Goal: Information Seeking & Learning: Learn about a topic

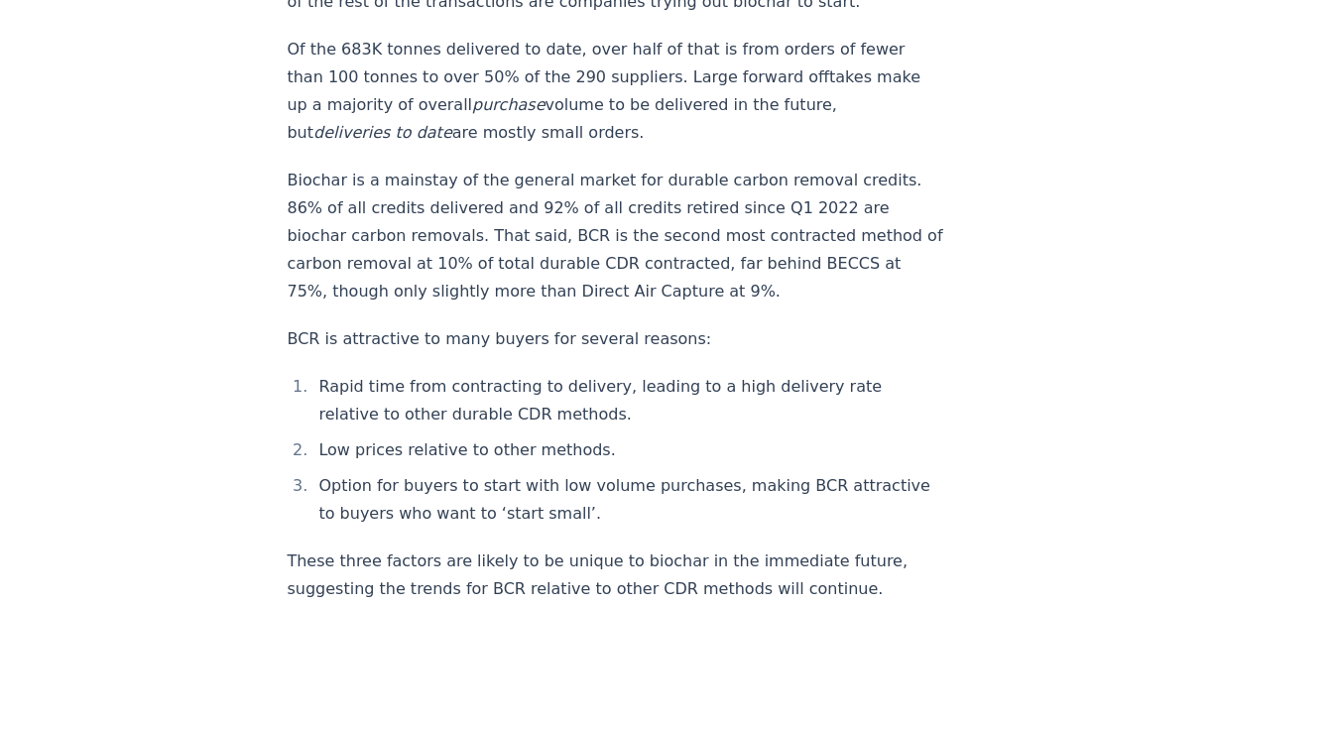
scroll to position [2636, 0]
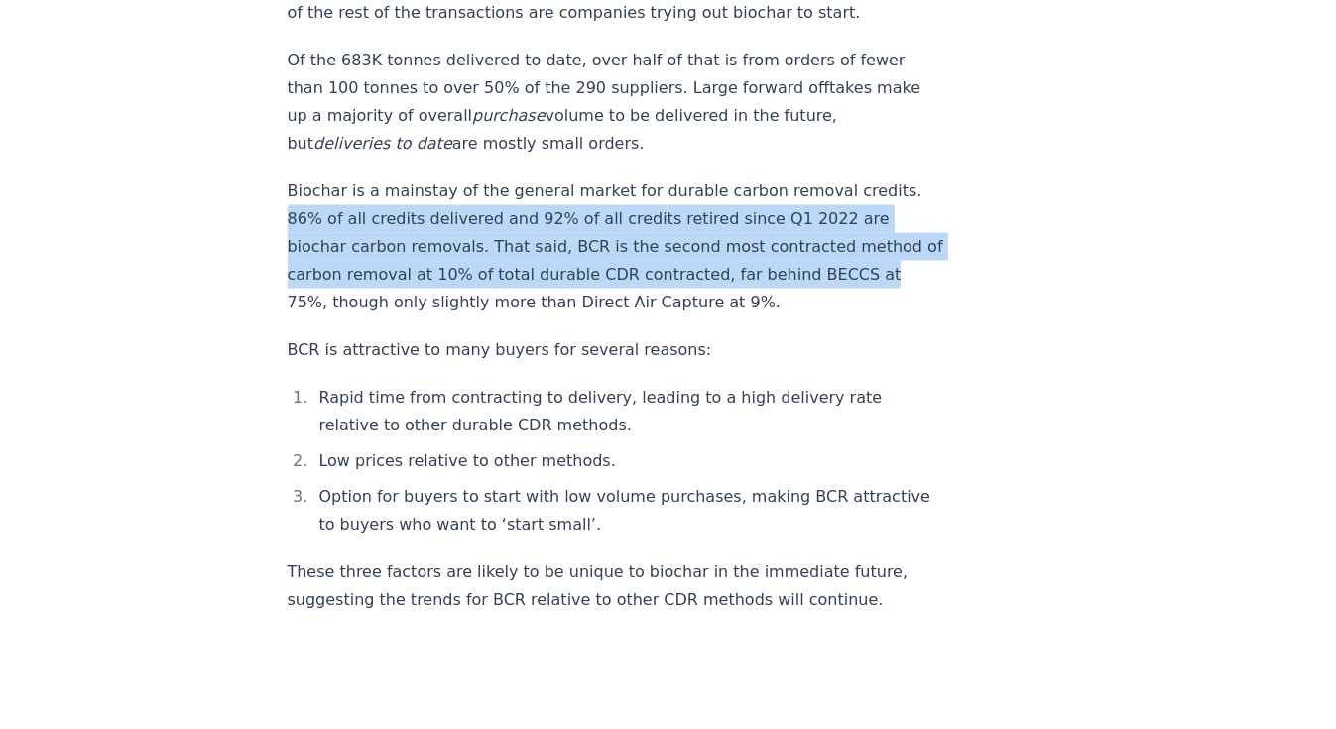
drag, startPoint x: 1294, startPoint y: 227, endPoint x: 1343, endPoint y: 163, distance: 81.4
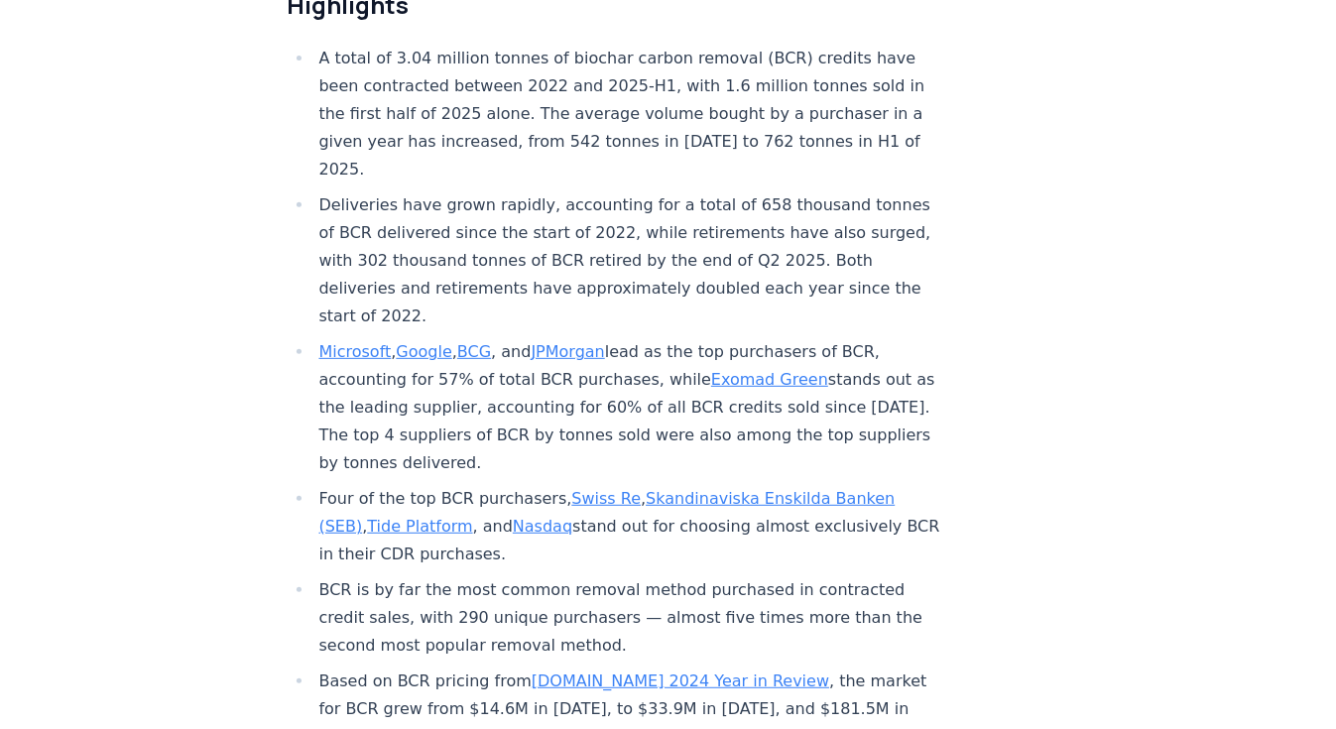
scroll to position [612, 0]
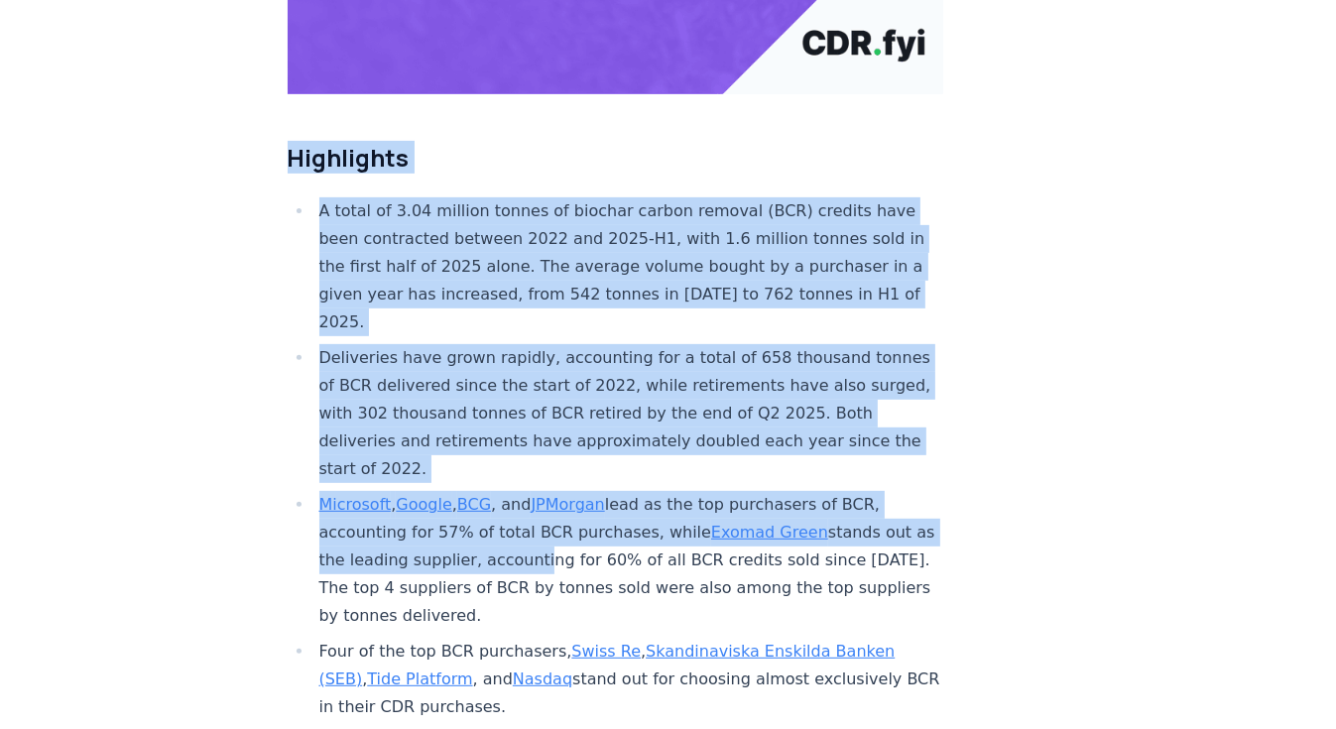
drag, startPoint x: 292, startPoint y: 92, endPoint x: 579, endPoint y: 542, distance: 533.6
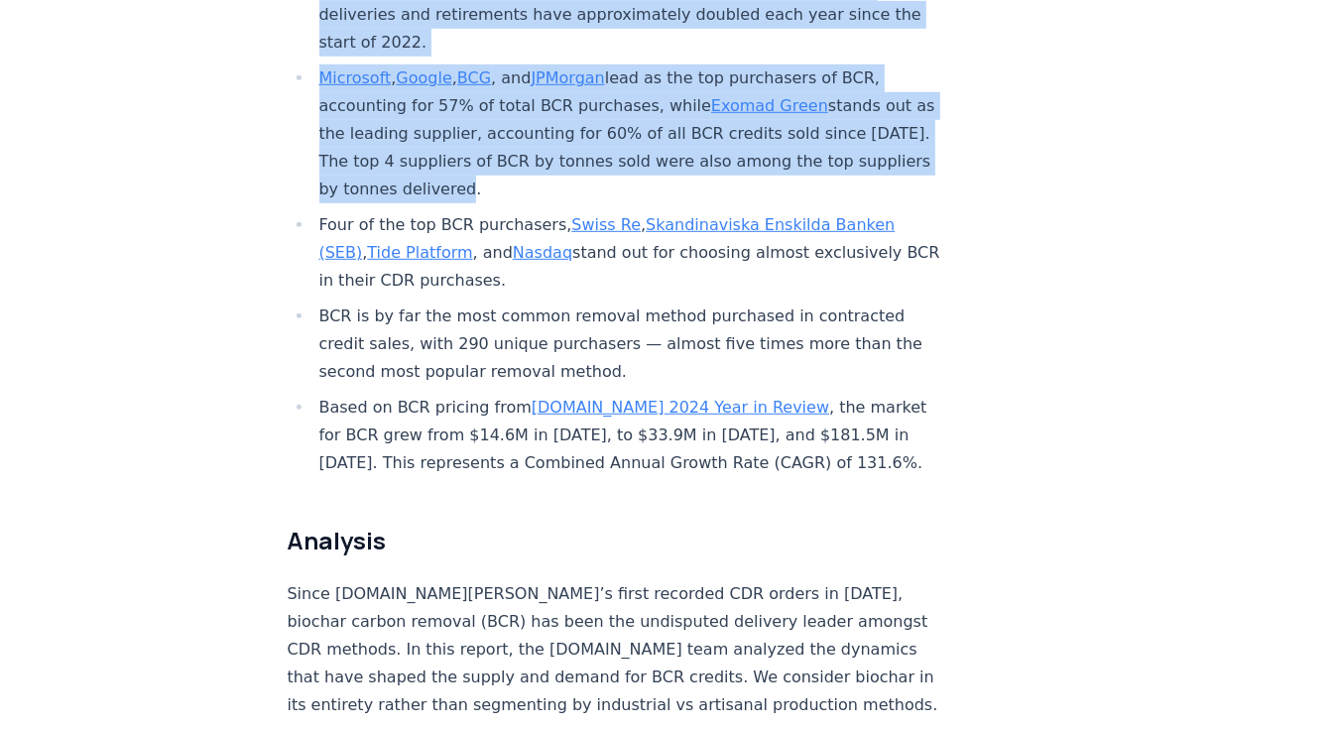
scroll to position [1050, 0]
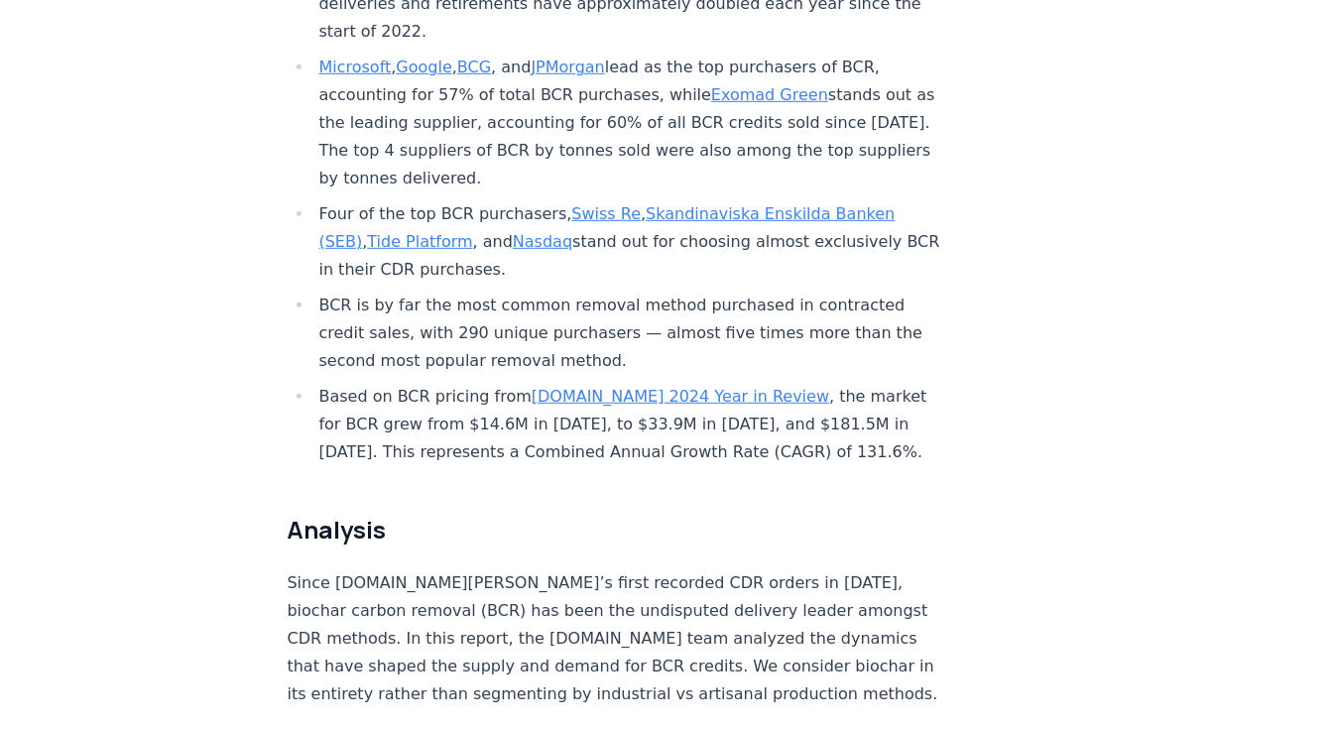
click at [829, 383] on li "Based on BCR pricing from [DOMAIN_NAME] 2024 Year in Review , the market for BC…" at bounding box center [628, 424] width 631 height 83
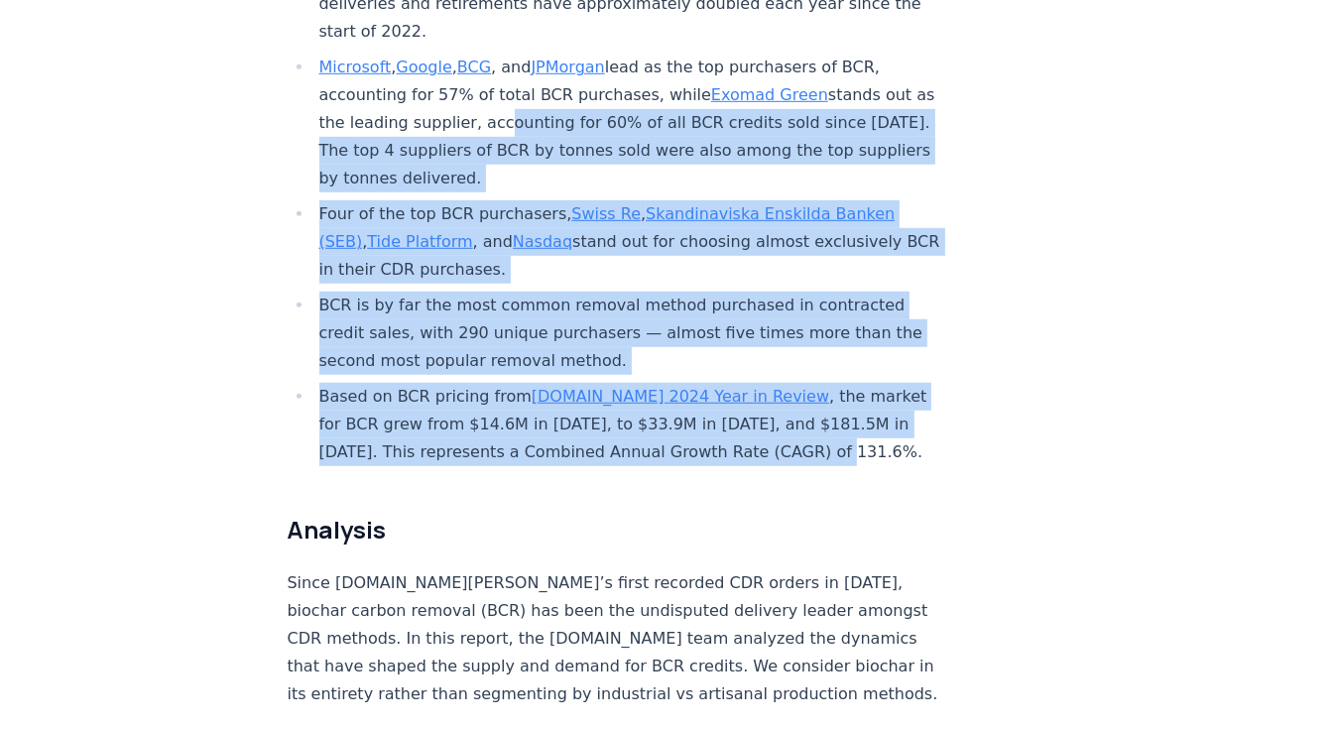
drag, startPoint x: 802, startPoint y: 390, endPoint x: 530, endPoint y: 50, distance: 435.5
click at [530, 50] on ul "A total of 3.04 million tonnes of biochar carbon removal (BCR) credits have bee…" at bounding box center [616, 113] width 657 height 706
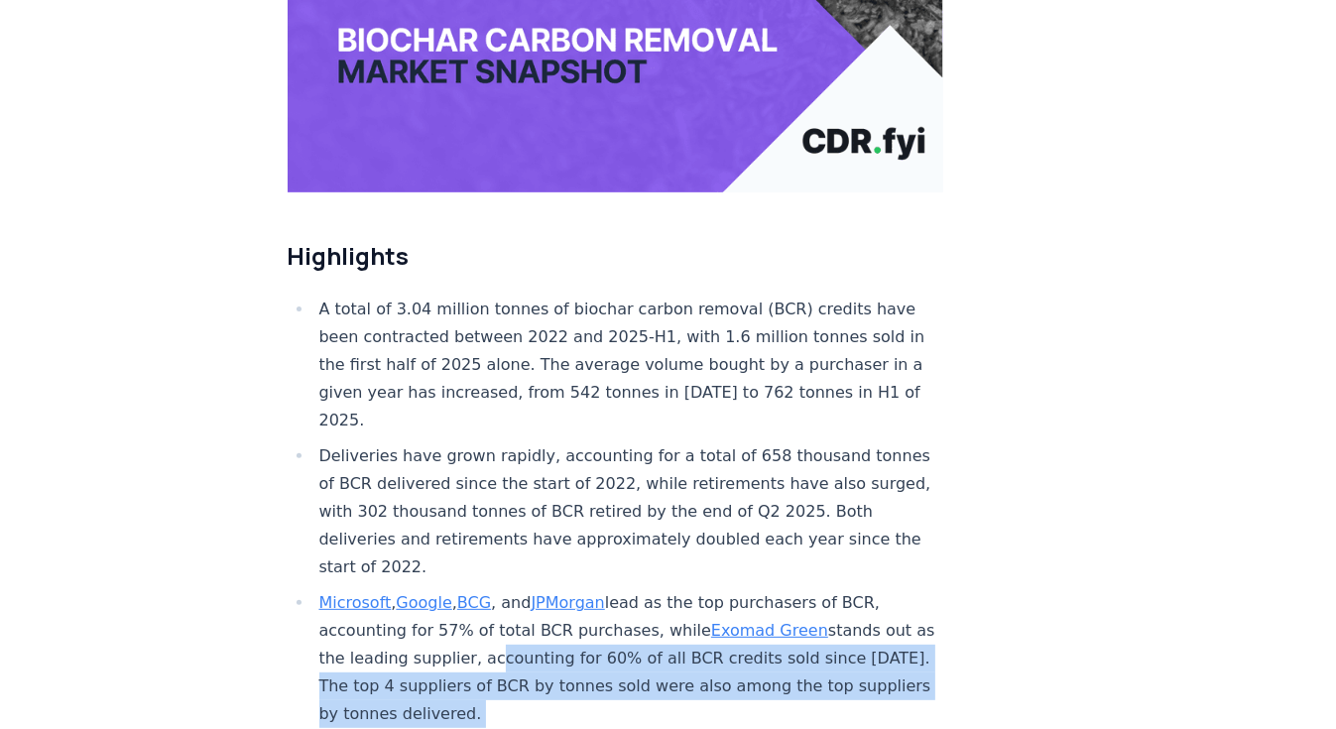
scroll to position [503, 0]
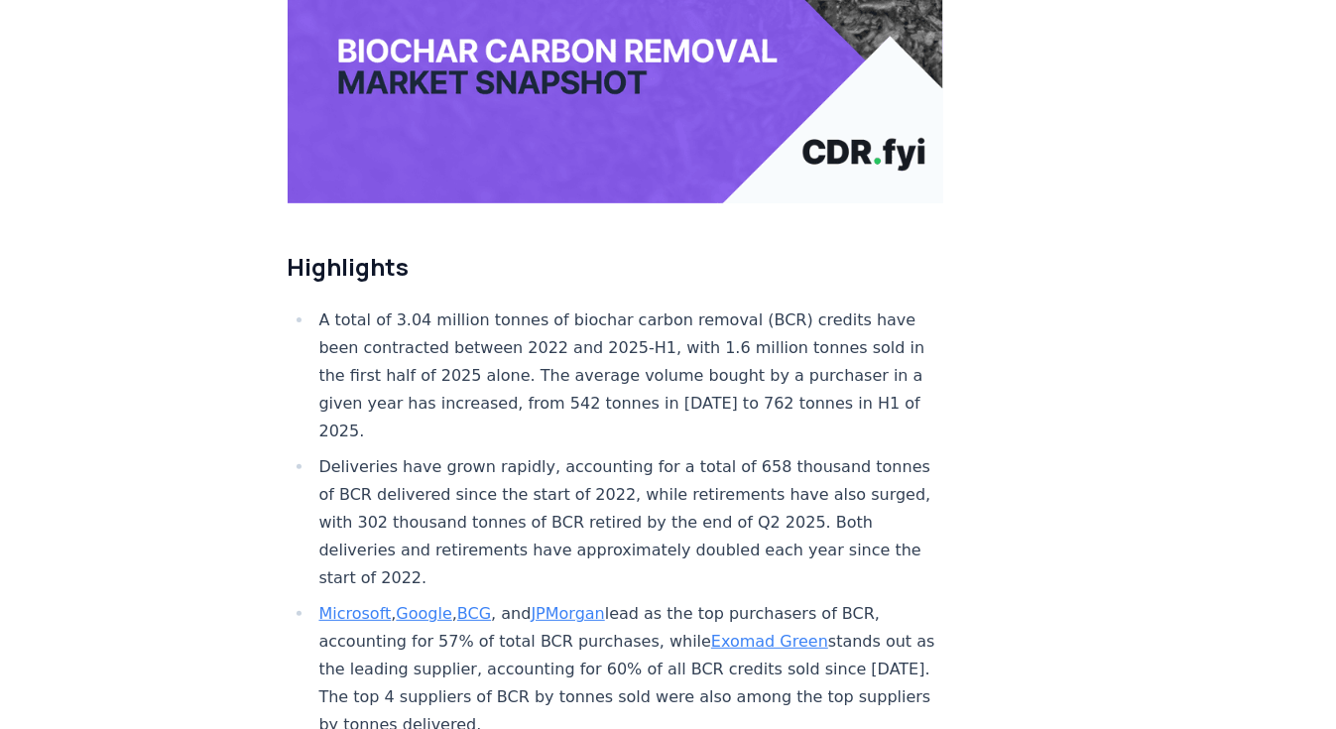
click at [288, 251] on h2 "Highlights" at bounding box center [616, 267] width 657 height 32
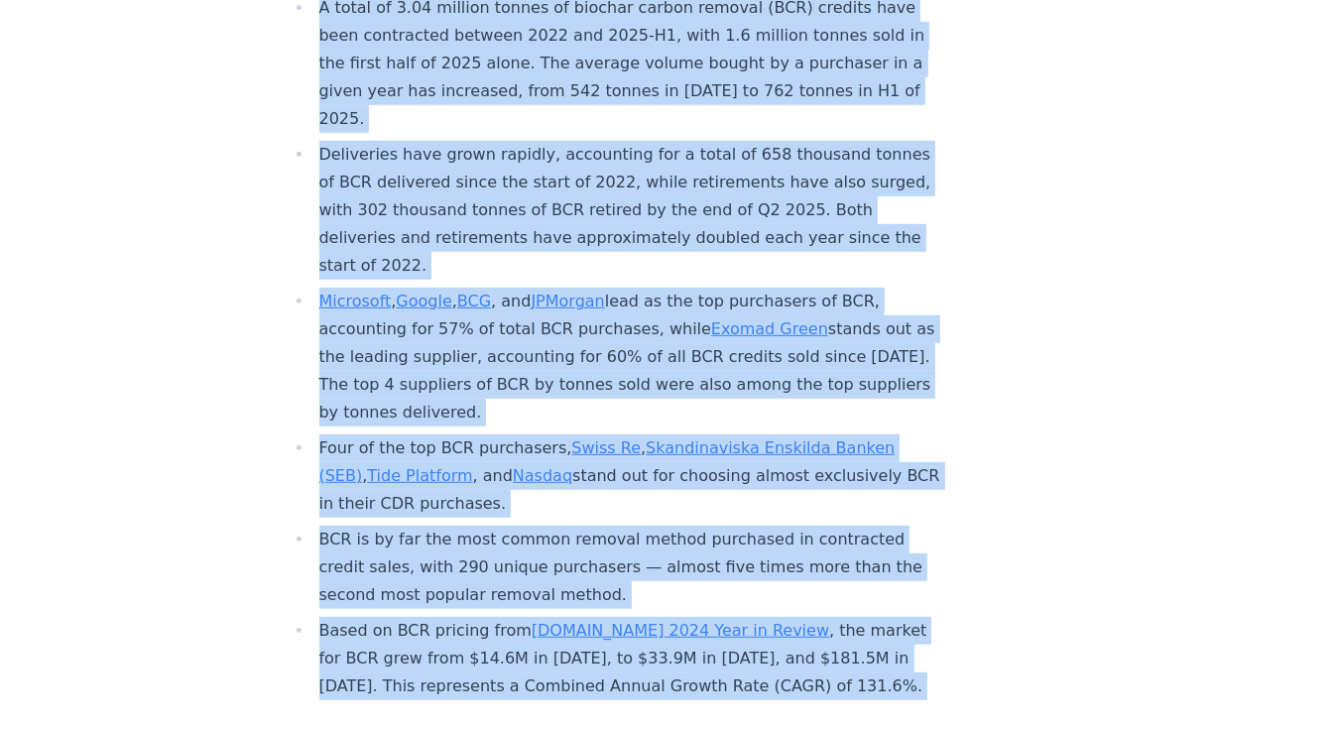
scroll to position [830, 0]
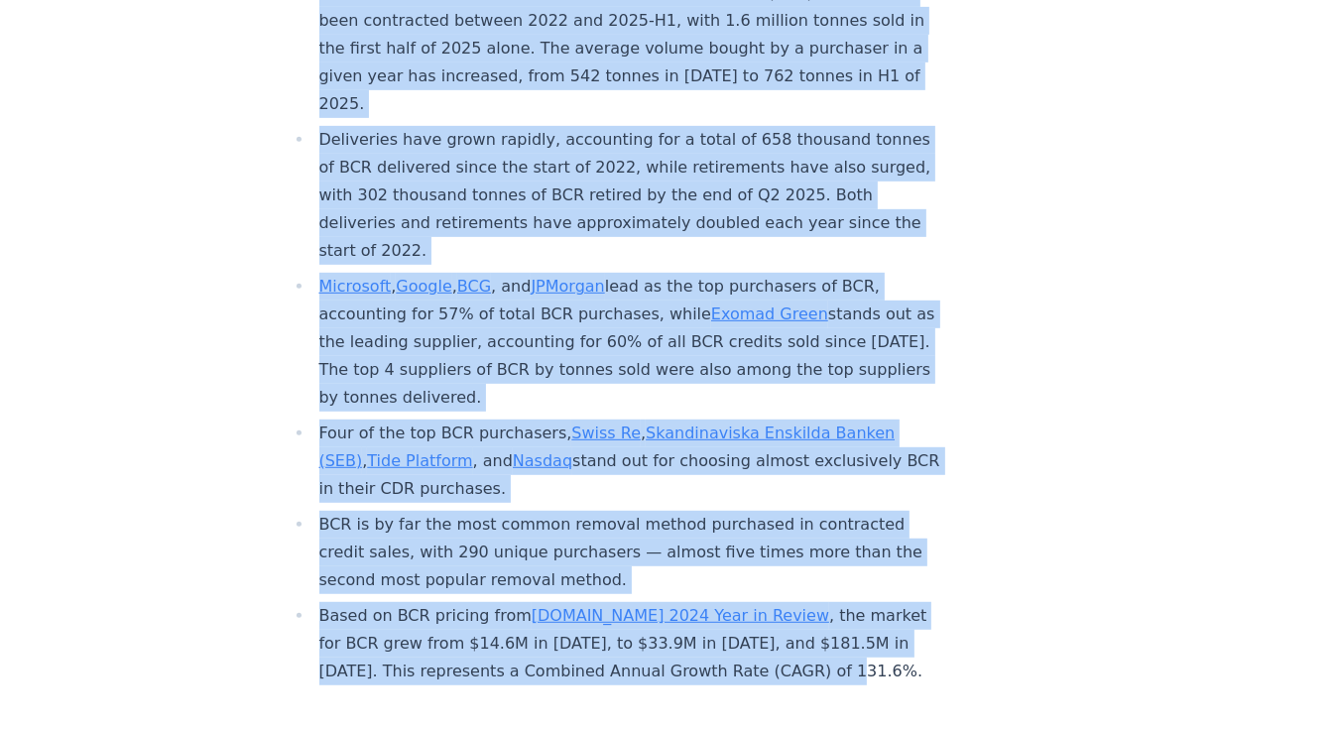
drag, startPoint x: 288, startPoint y: 208, endPoint x: 826, endPoint y: 601, distance: 666.7
copy div "Highlights A total of 3.04 million tonnes of biochar carbon removal (BCR) credi…"
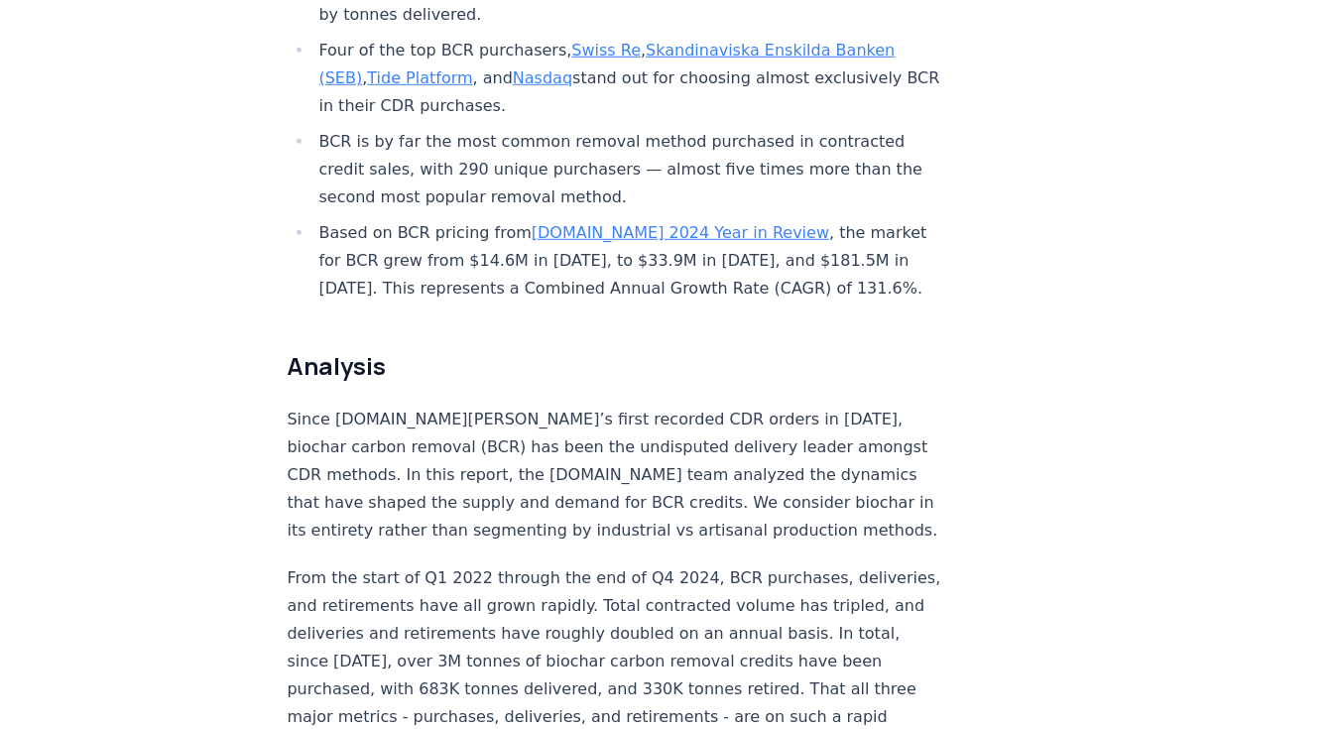
scroll to position [1202, 0]
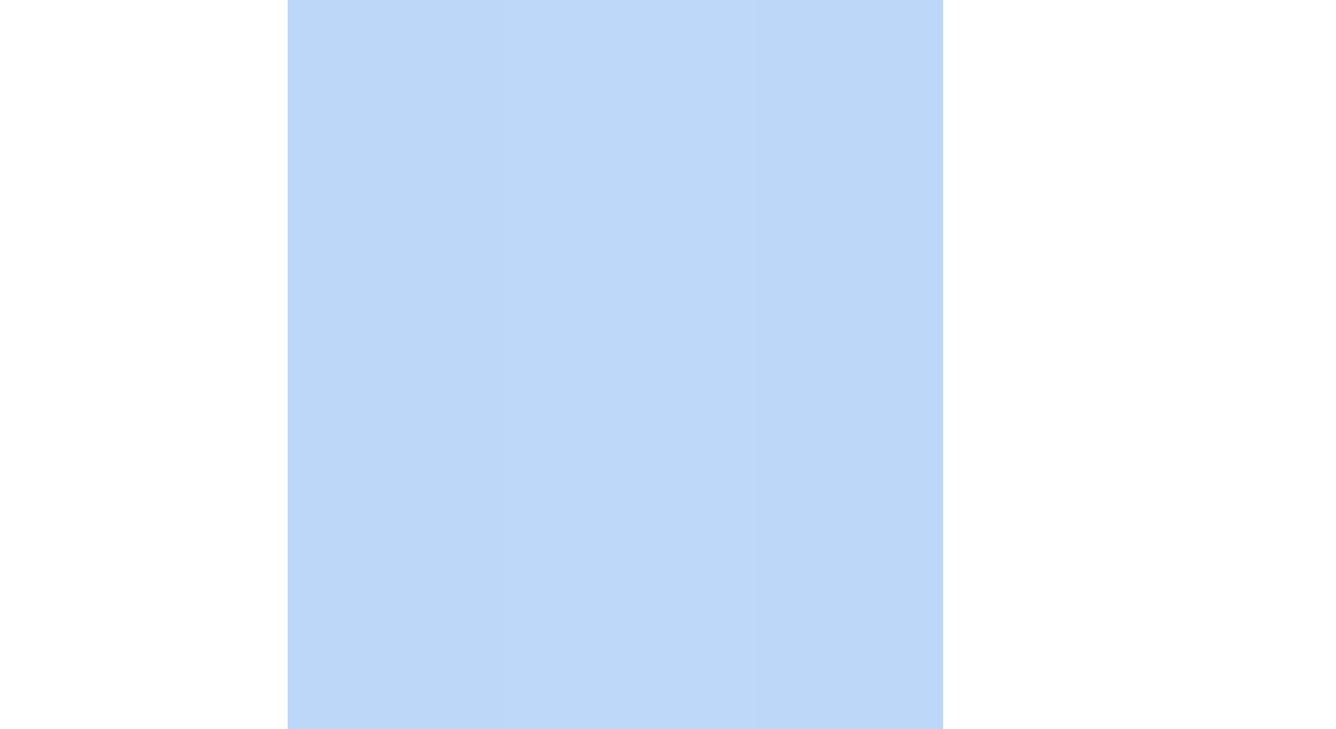
drag, startPoint x: 289, startPoint y: 317, endPoint x: 393, endPoint y: 722, distance: 417.9
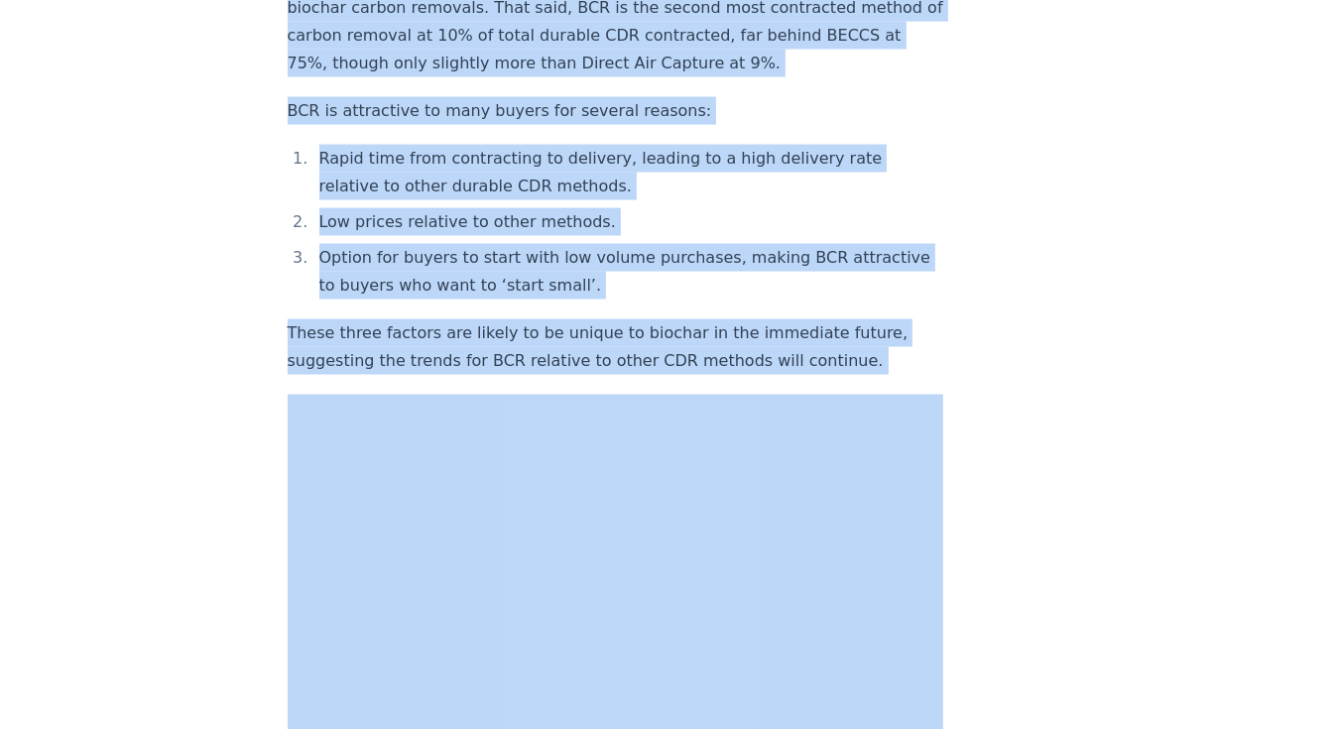
scroll to position [2886, 0]
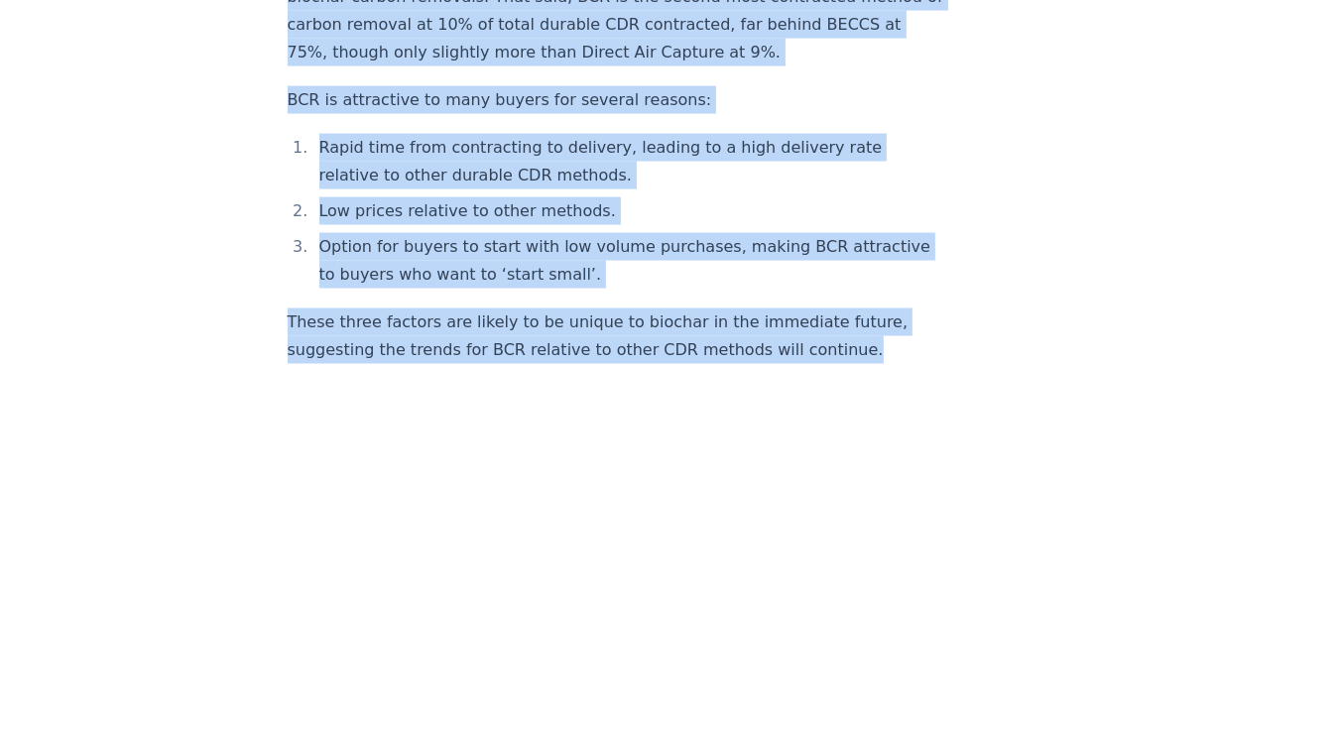
click at [831, 309] on p "These three factors are likely to be unique to biochar in the immediate future,…" at bounding box center [616, 337] width 657 height 56
click at [831, 316] on p "These three factors are likely to be unique to biochar in the immediate future,…" at bounding box center [616, 337] width 657 height 56
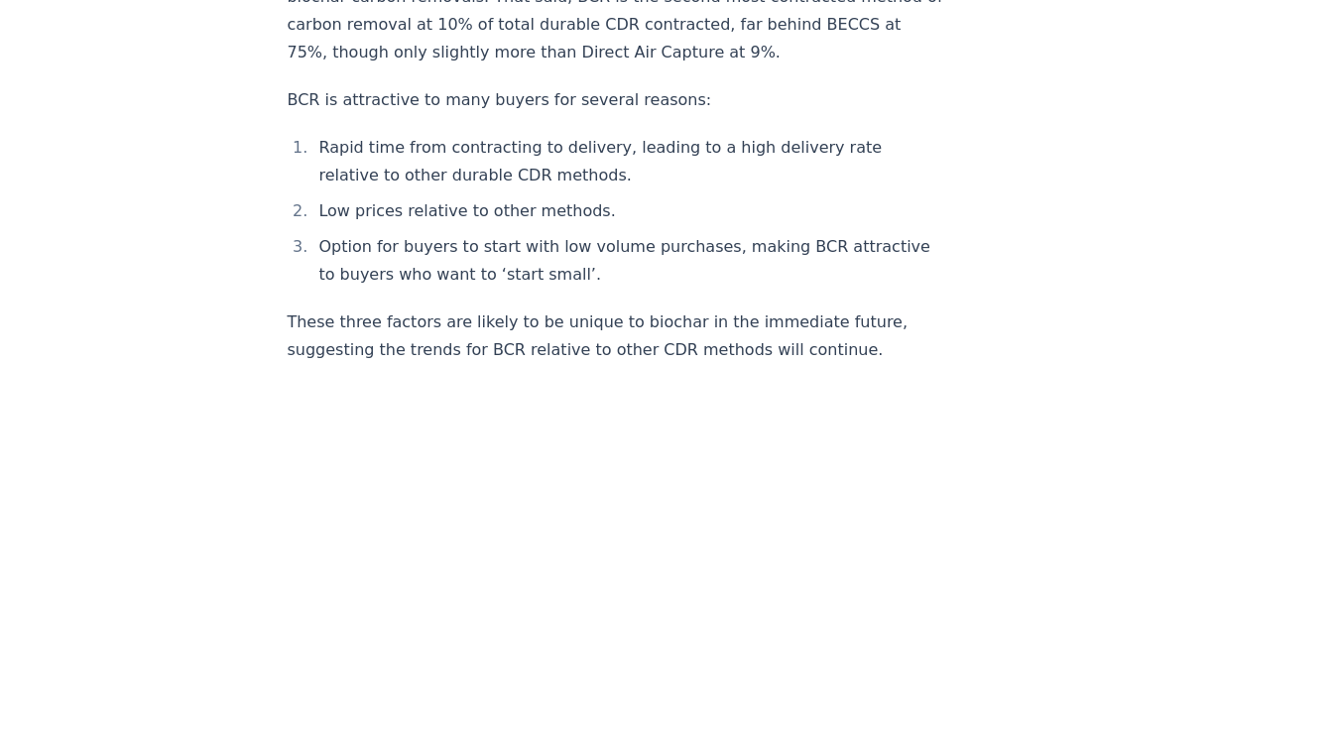
click at [828, 317] on p "These three factors are likely to be unique to biochar in the immediate future,…" at bounding box center [616, 337] width 657 height 56
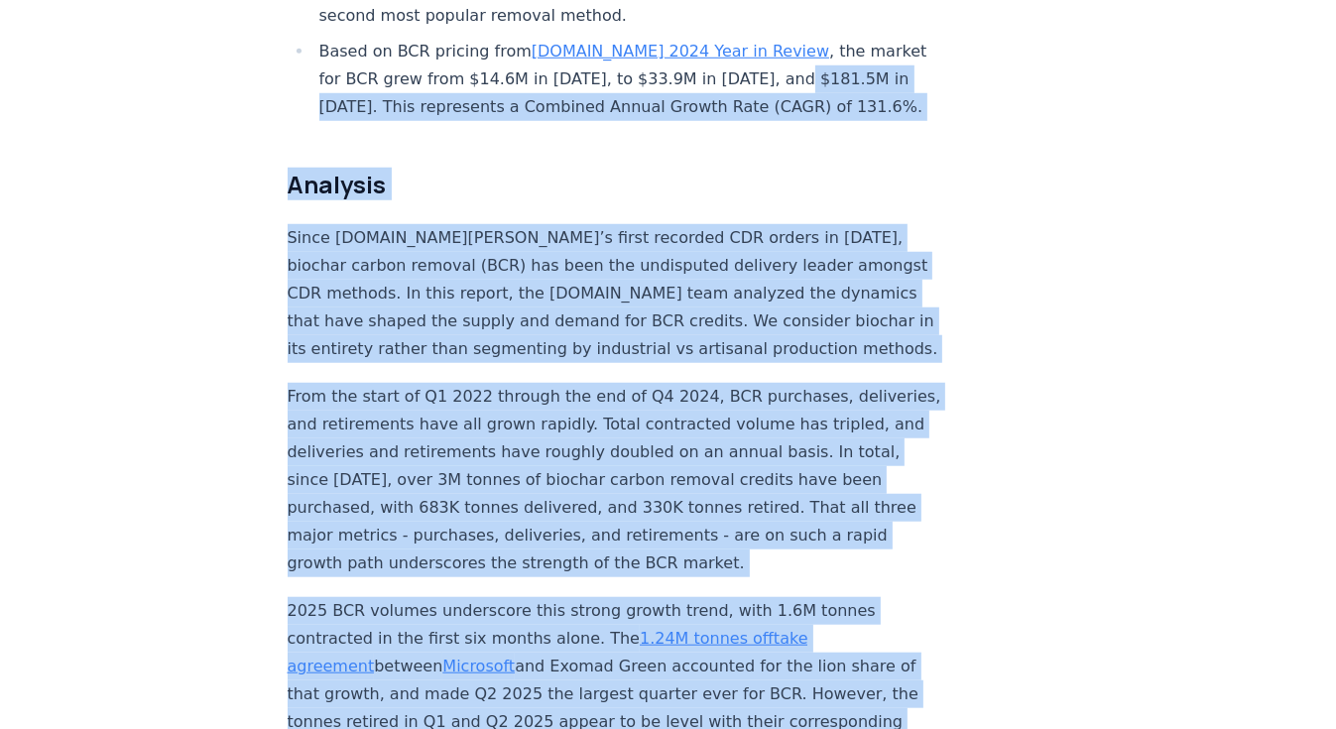
scroll to position [1385, 0]
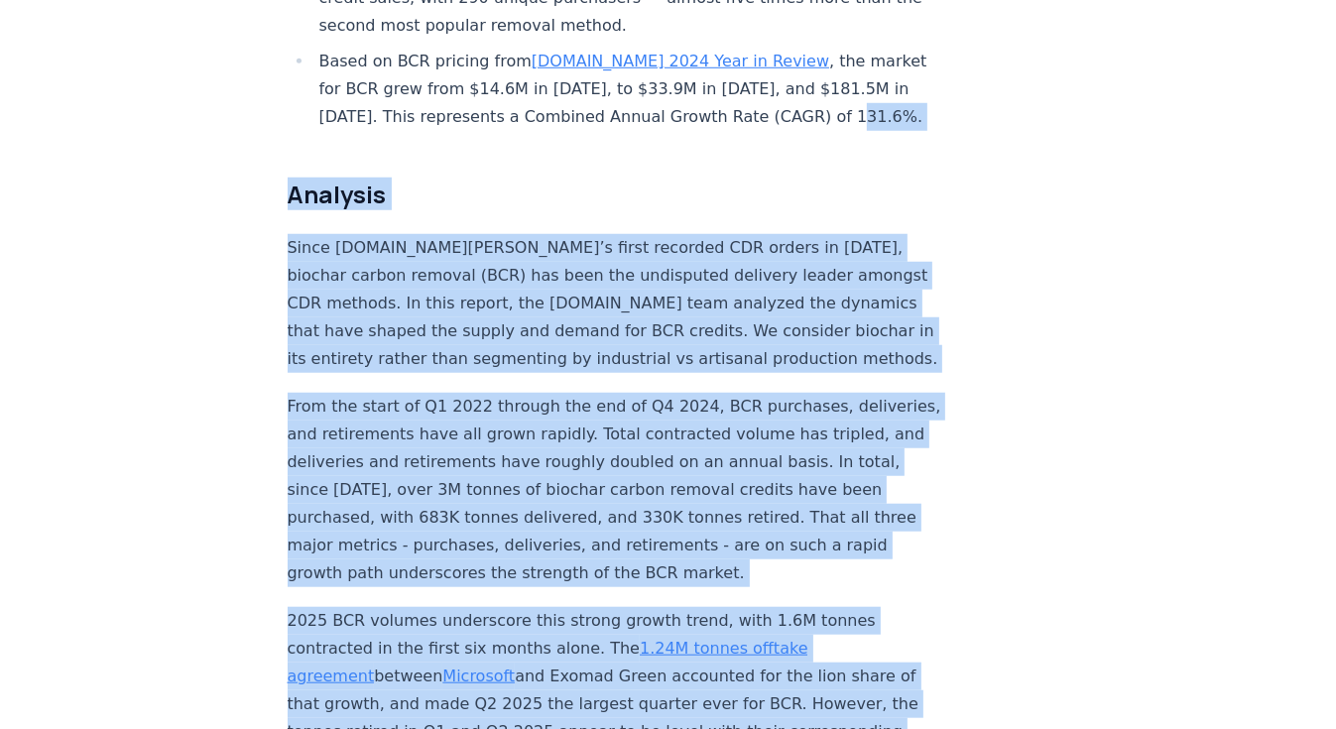
drag, startPoint x: 828, startPoint y: 317, endPoint x: 809, endPoint y: 61, distance: 257.6
copy div "Loremips Dolor SIT.ame’c adipi elitsedd EIU tempor in 3625, utlabor etdolo magn…"
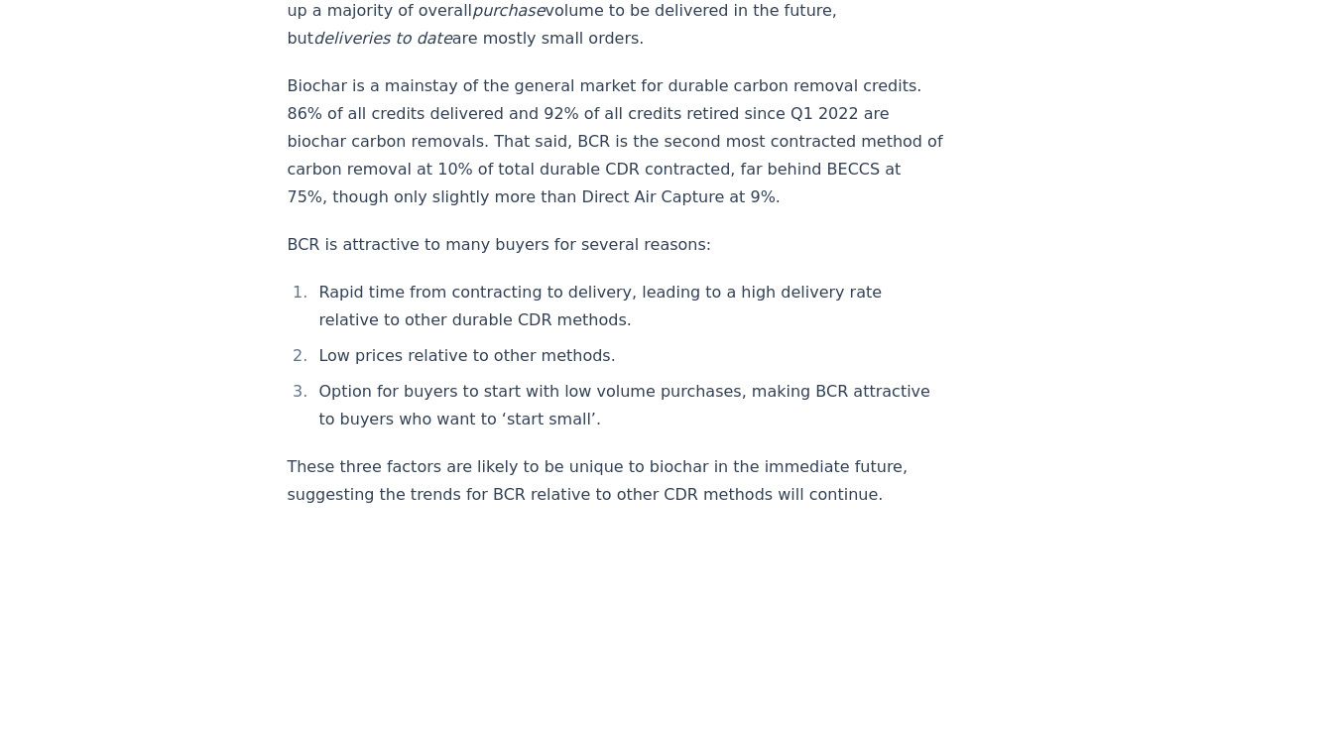
scroll to position [2654, 0]
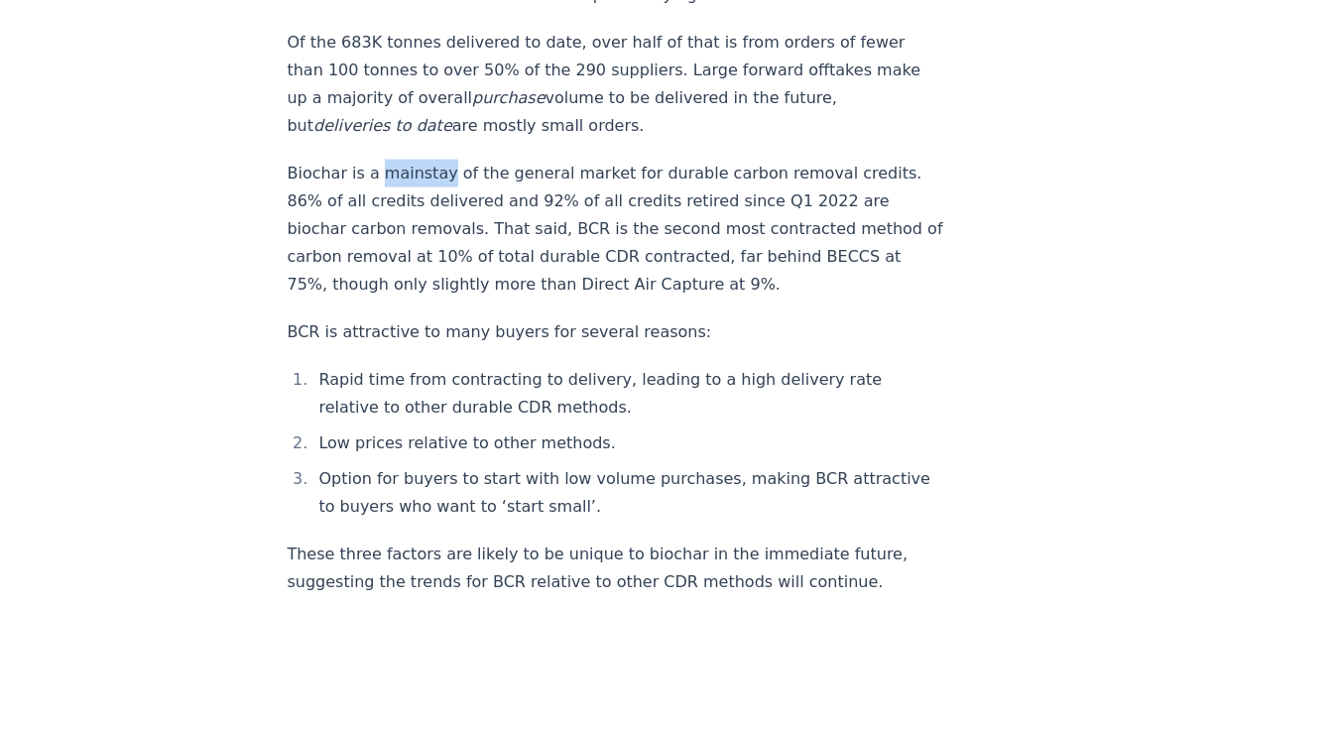
drag, startPoint x: 374, startPoint y: 141, endPoint x: 437, endPoint y: 145, distance: 63.6
click at [437, 160] on p "Biochar is a mainstay of the general market for durable carbon removal credits.…" at bounding box center [616, 229] width 657 height 139
copy p "mainstay"
click at [417, 179] on p "Biochar is a mainstay of the general market for durable carbon removal credits.…" at bounding box center [616, 229] width 657 height 139
drag, startPoint x: 625, startPoint y: 141, endPoint x: 849, endPoint y: 137, distance: 224.2
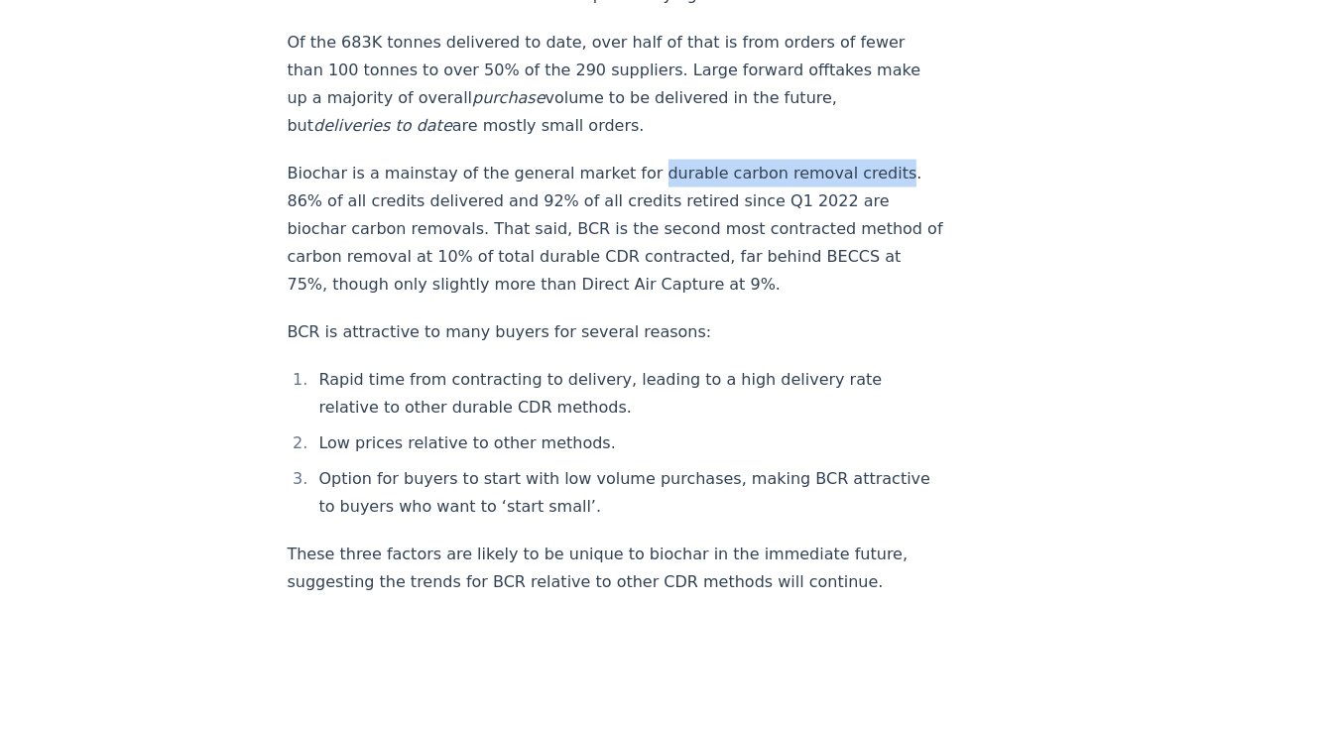
click at [849, 160] on p "Biochar is a mainstay of the general market for durable carbon removal credits.…" at bounding box center [616, 229] width 657 height 139
copy p "durable carbon removal credits"
